Goal: Check status: Check status

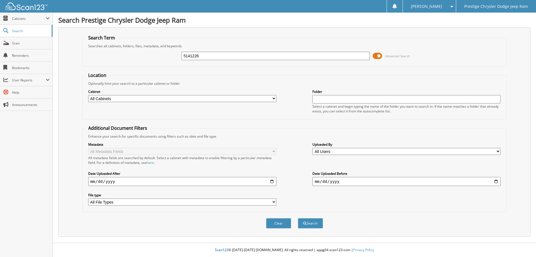
type input "5141226"
click at [298, 218] on button "Search" at bounding box center [310, 223] width 25 height 10
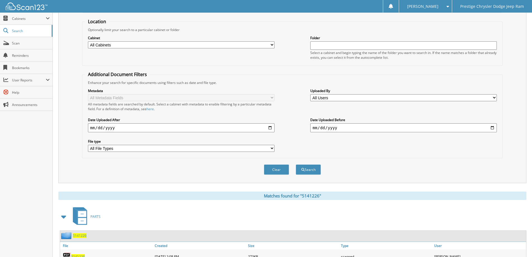
scroll to position [90, 0]
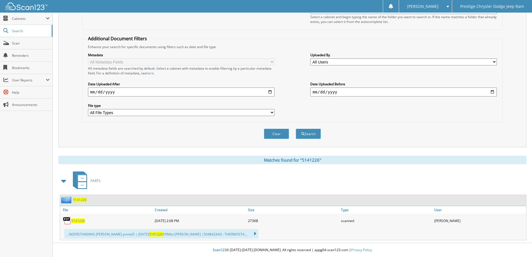
click at [81, 219] on span "5141226" at bounding box center [78, 220] width 14 height 5
